Goal: Task Accomplishment & Management: Manage account settings

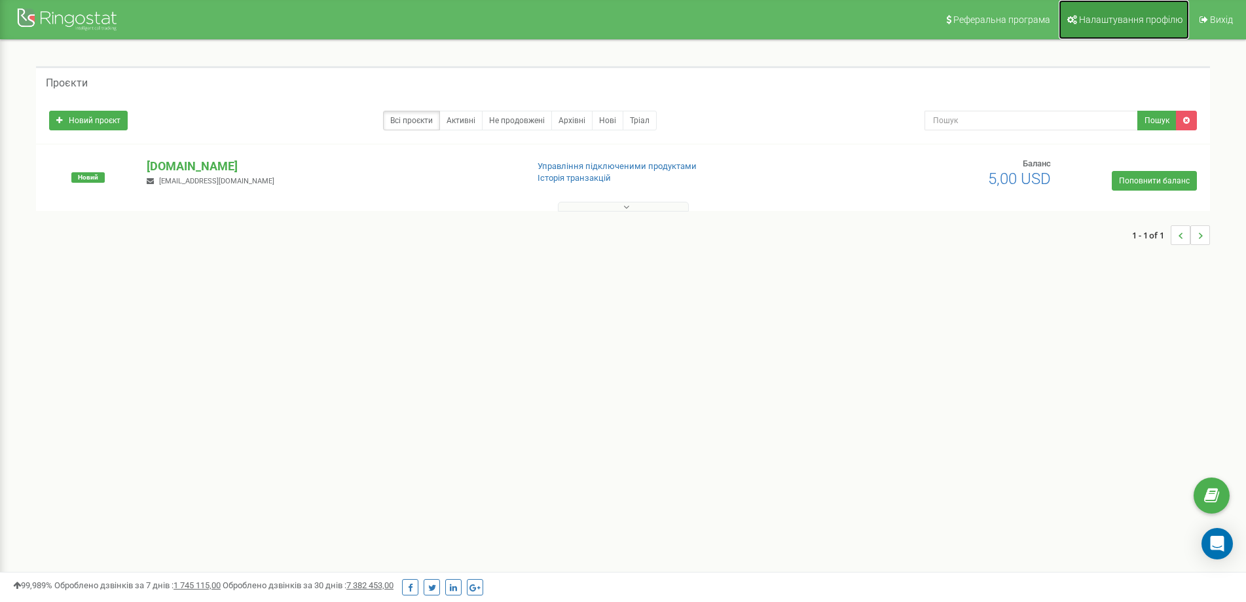
click at [1110, 19] on span "Налаштування профілю" at bounding box center [1130, 19] width 103 height 10
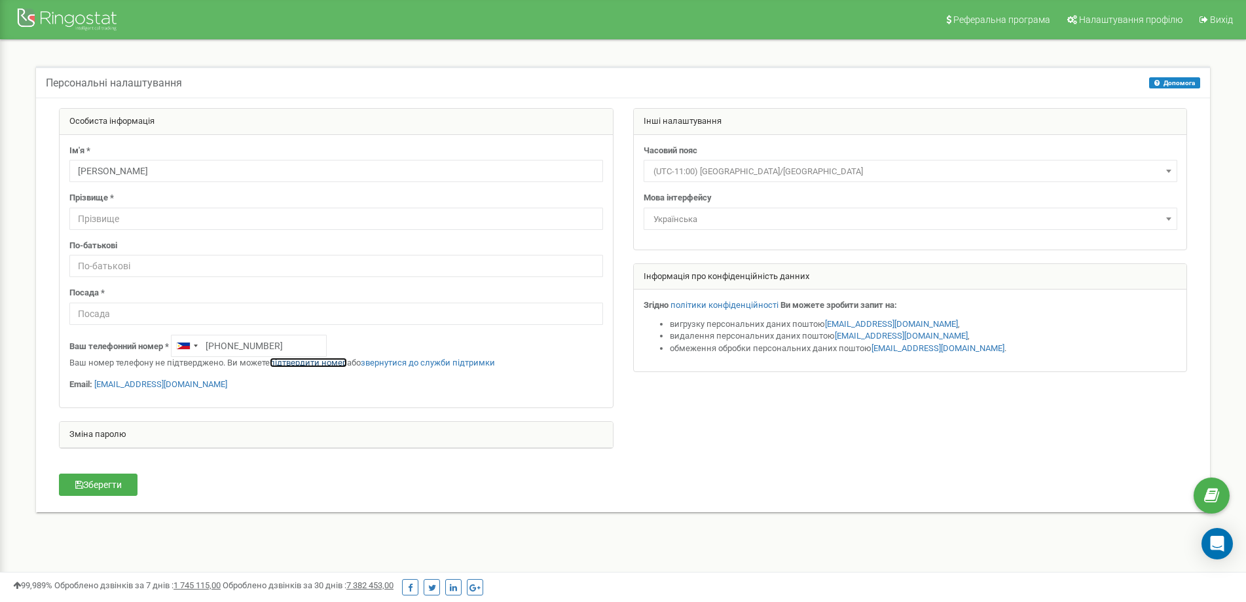
click at [318, 361] on link "підтвердити номер" at bounding box center [308, 363] width 77 height 10
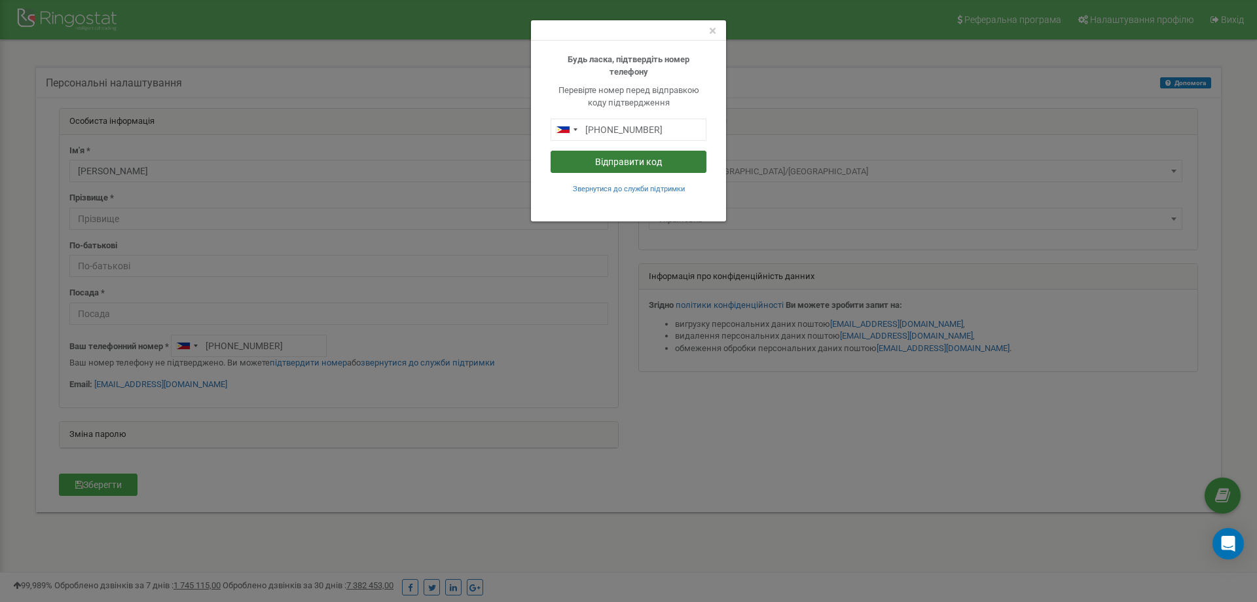
click at [631, 160] on button "Відправити код" at bounding box center [629, 162] width 156 height 22
